Goal: Information Seeking & Learning: Compare options

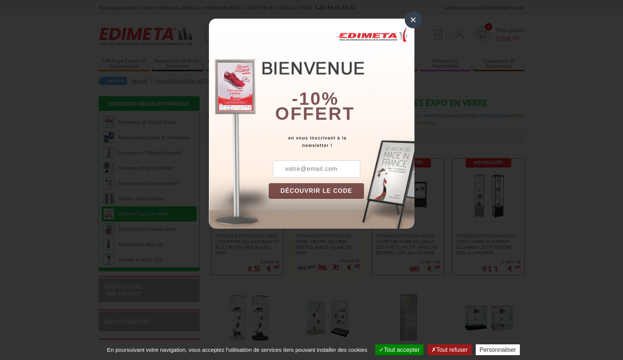
click at [411, 22] on div "×" at bounding box center [412, 19] width 17 height 17
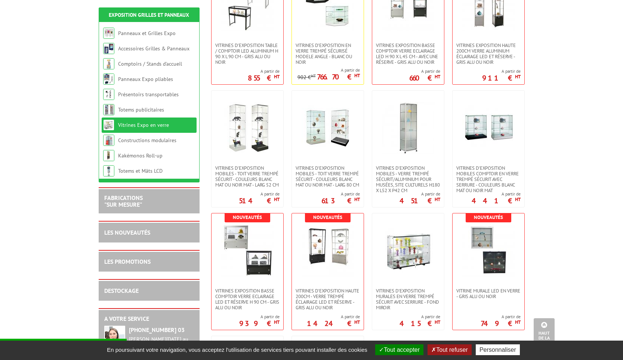
scroll to position [191, 0]
click at [313, 170] on span "Vitrines d'exposition mobiles - toit verre trempé sécurit - couleurs blanc mat …" at bounding box center [327, 176] width 64 height 22
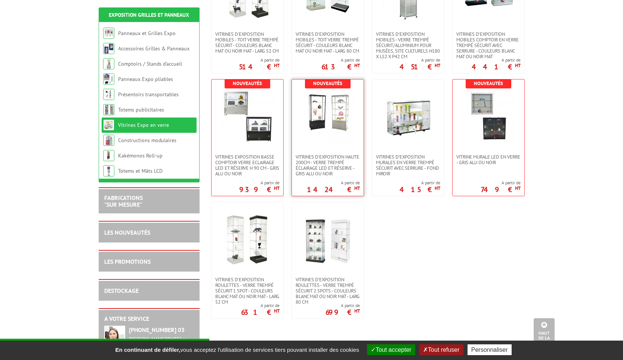
scroll to position [326, 0]
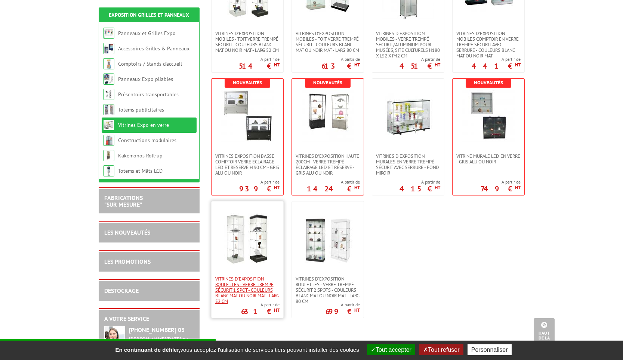
click at [240, 288] on span "Vitrines d'exposition roulettes - verre trempé sécurit 1 spot - couleurs blanc …" at bounding box center [247, 290] width 64 height 28
click at [258, 160] on span "VITRINES EXPOSITION BASSE COMPTOIR VERRE ECLAIRAGE LED ET RÉSERVE H 90 CM - GRI…" at bounding box center [247, 164] width 64 height 22
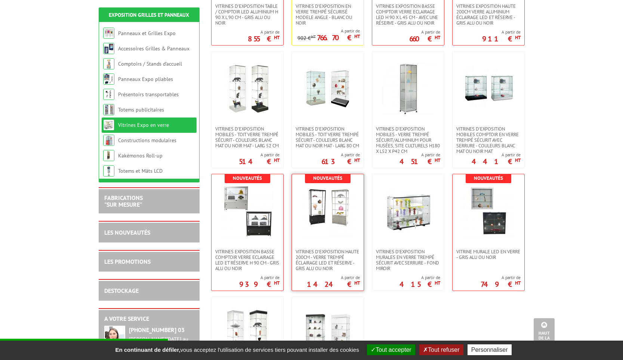
scroll to position [202, 0]
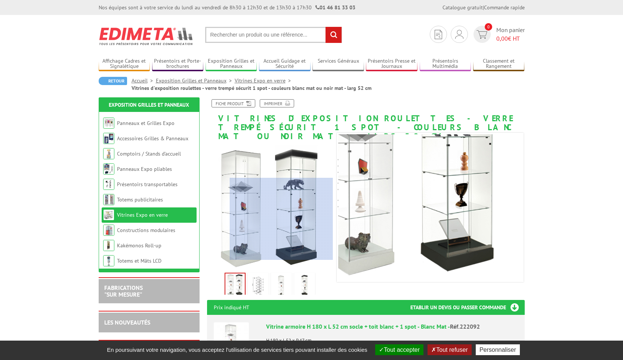
click at [315, 247] on div at bounding box center [281, 219] width 103 height 82
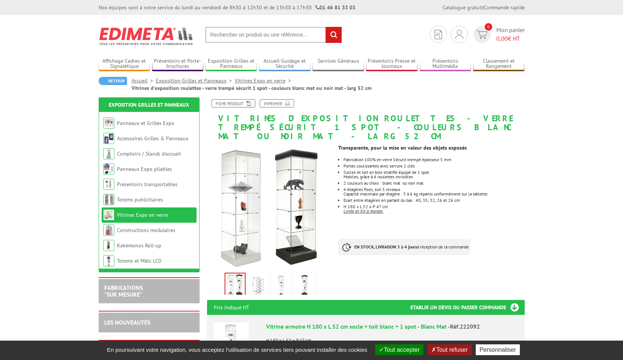
click at [255, 279] on img at bounding box center [258, 286] width 18 height 23
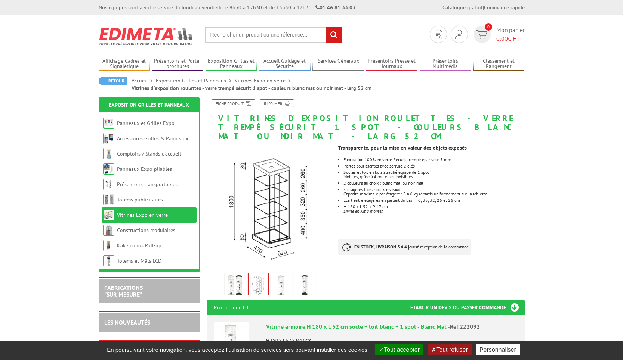
click at [290, 279] on img at bounding box center [281, 286] width 18 height 23
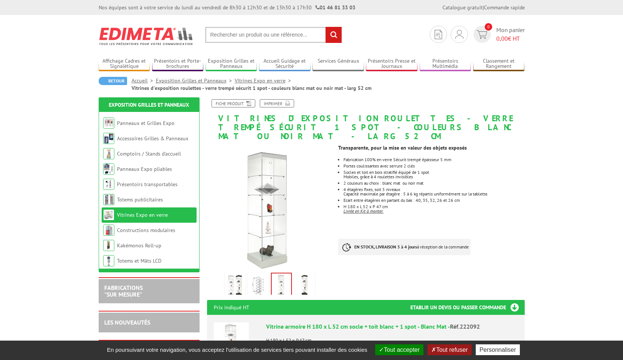
click at [308, 279] on img at bounding box center [304, 286] width 18 height 23
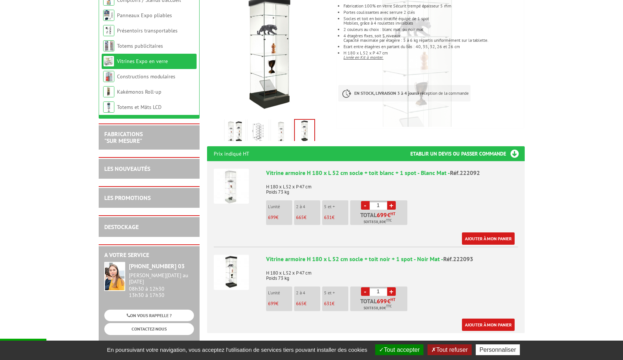
scroll to position [174, 0]
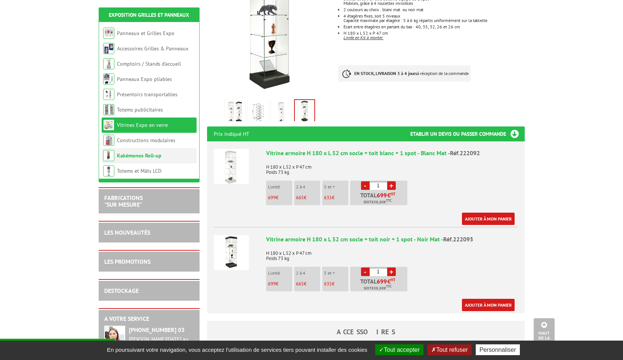
click at [158, 156] on link "Kakémonos Roll-up" at bounding box center [139, 155] width 44 height 7
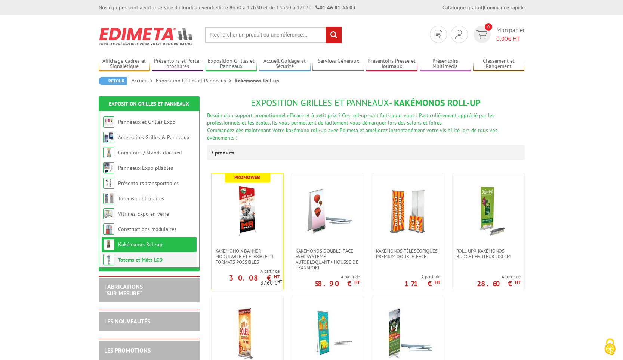
click at [145, 261] on link "Totems et Mâts LCD" at bounding box center [140, 260] width 44 height 7
